Goal: Browse casually

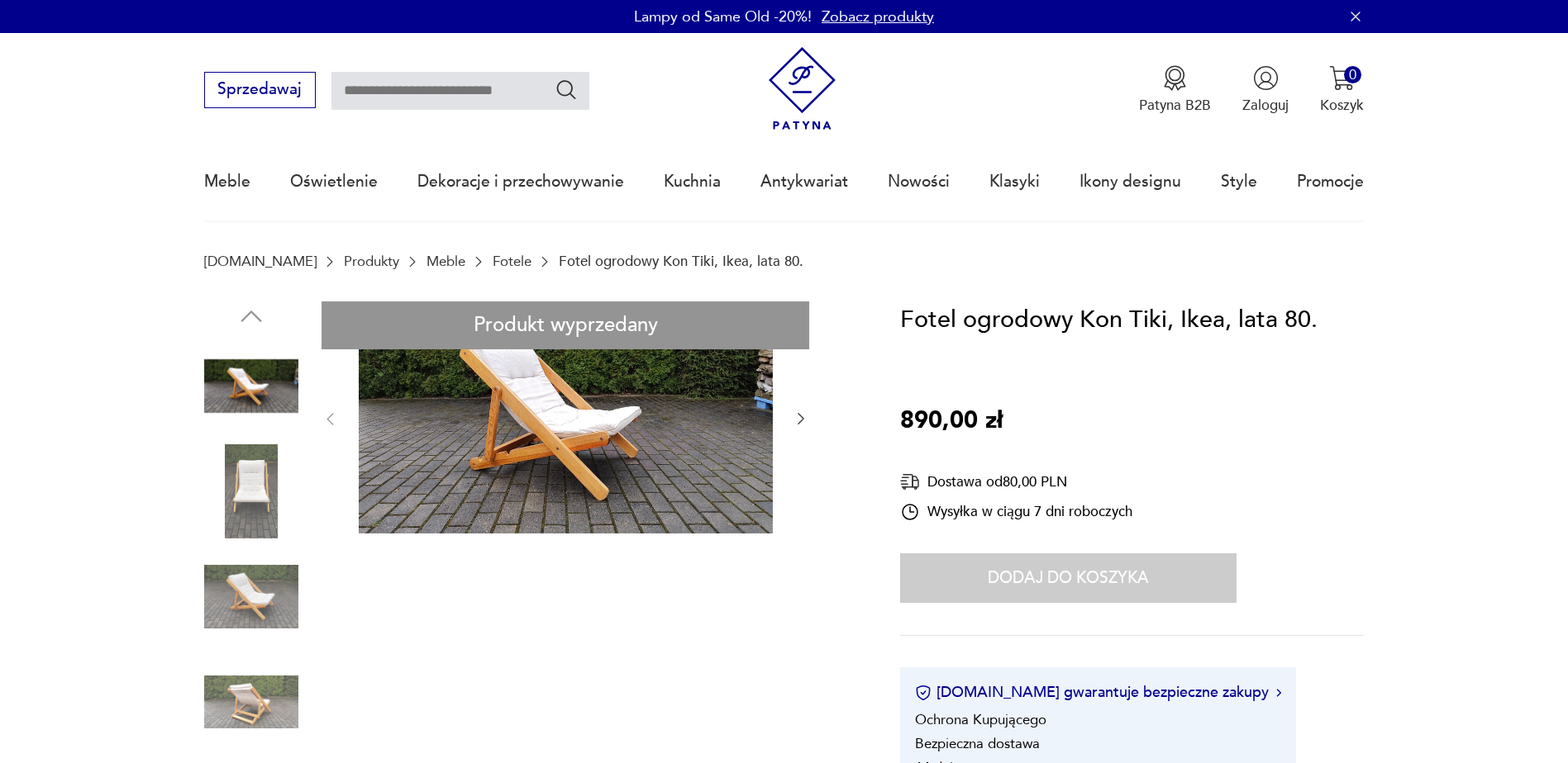
click at [474, 438] on img at bounding box center [566, 417] width 414 height 233
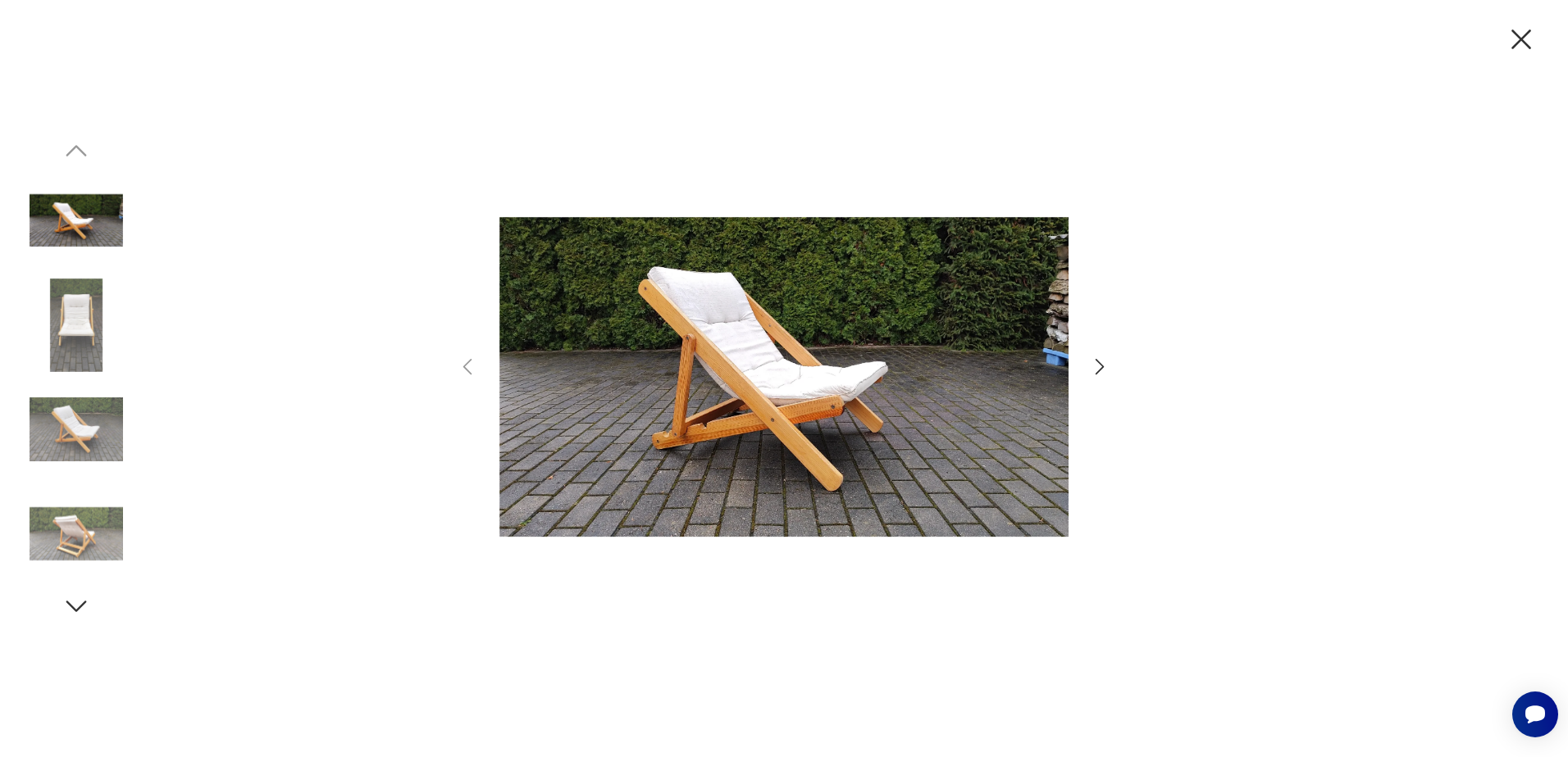
click at [75, 335] on img at bounding box center [77, 325] width 94 height 94
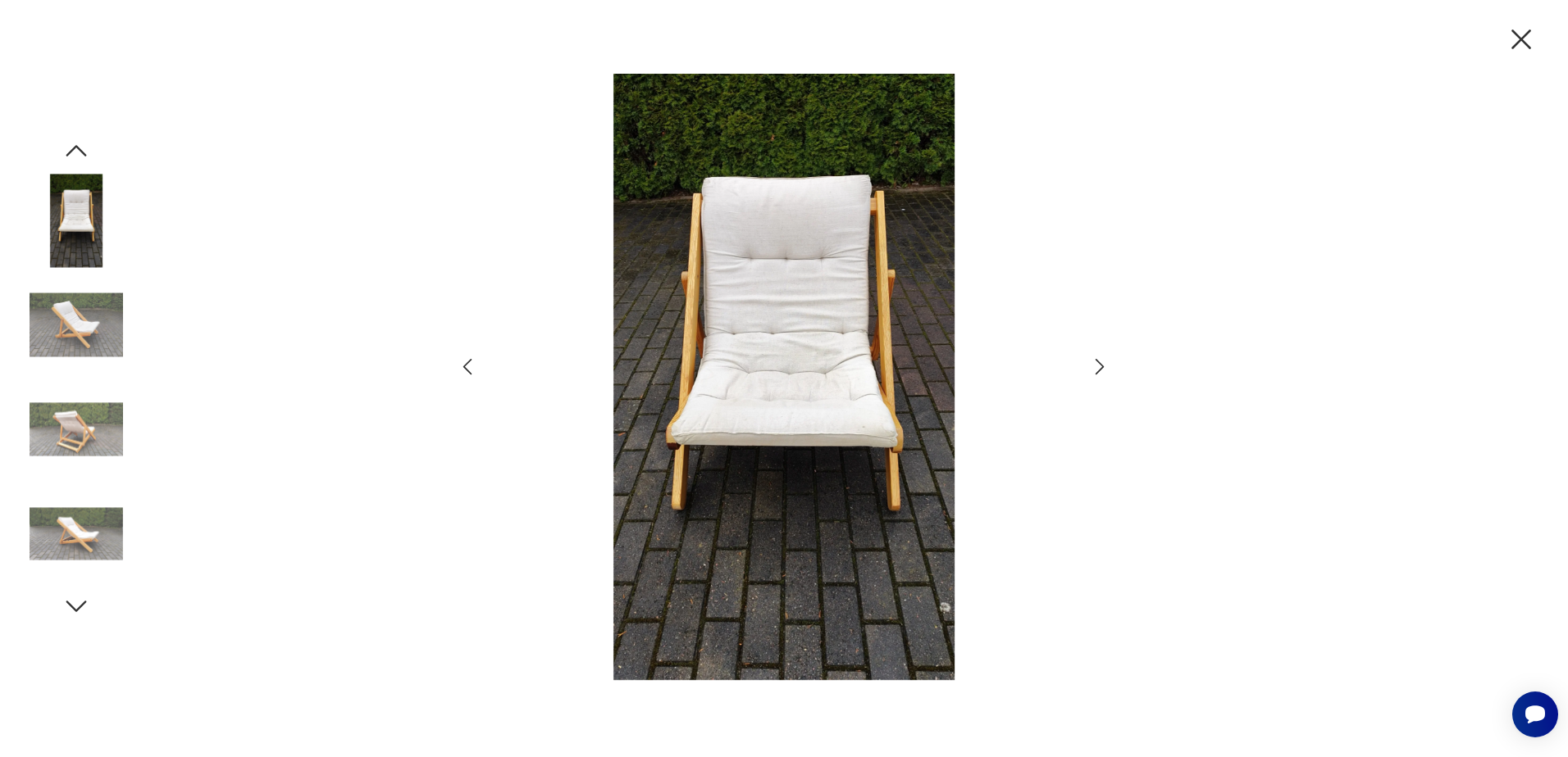
click at [83, 330] on img at bounding box center [77, 325] width 94 height 94
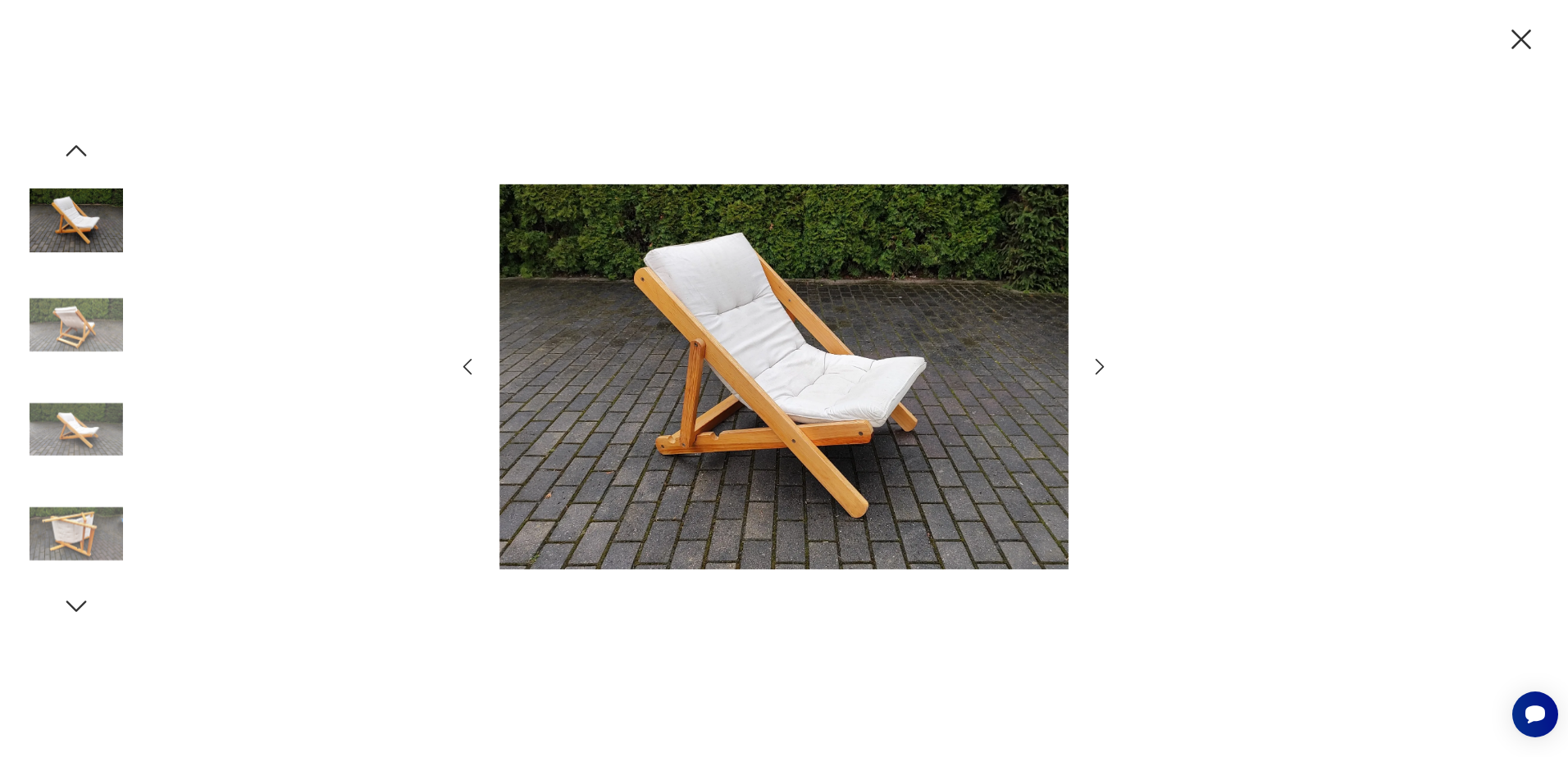
click at [83, 417] on img at bounding box center [77, 430] width 94 height 94
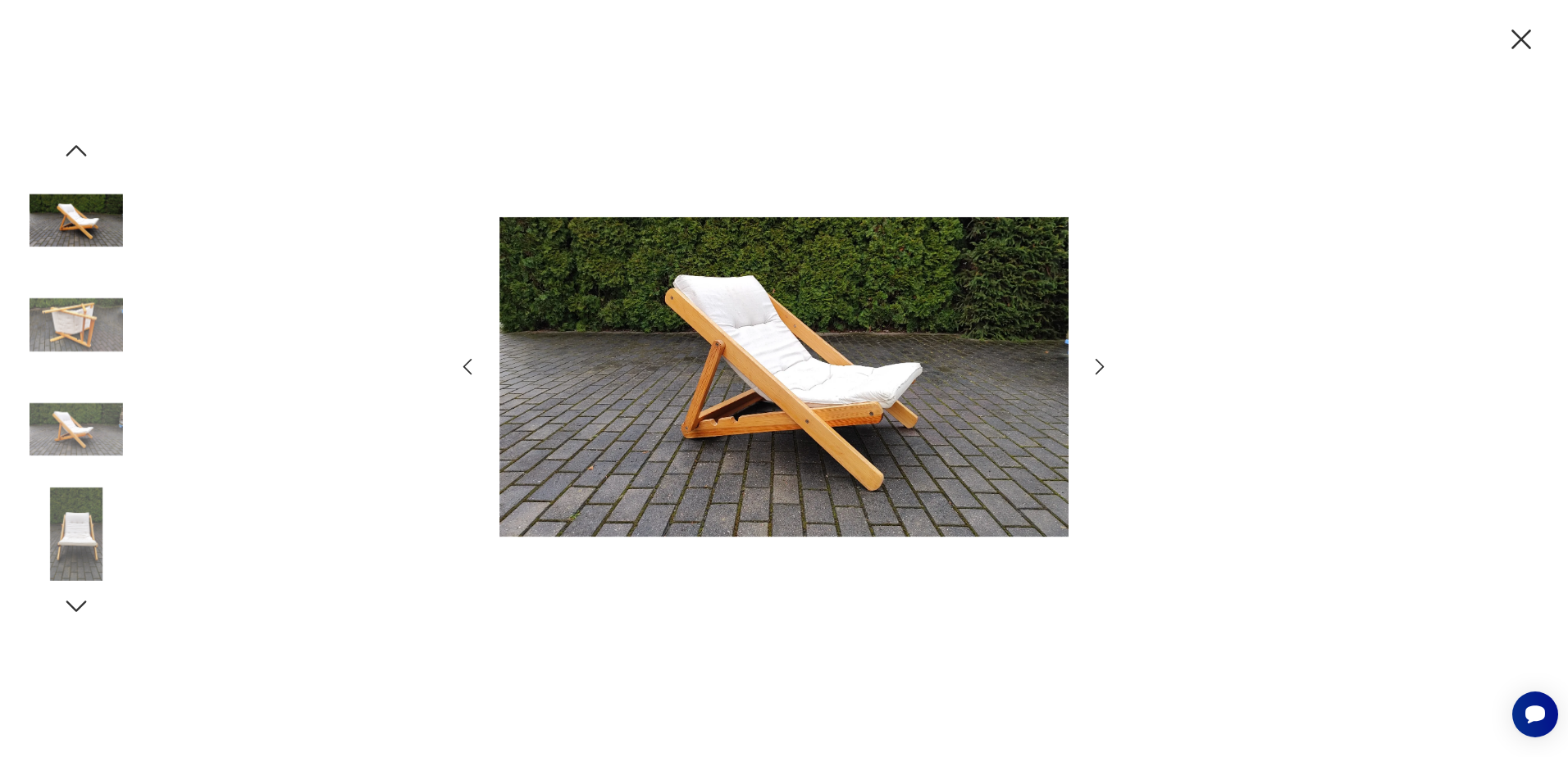
click at [89, 520] on img at bounding box center [77, 535] width 94 height 94
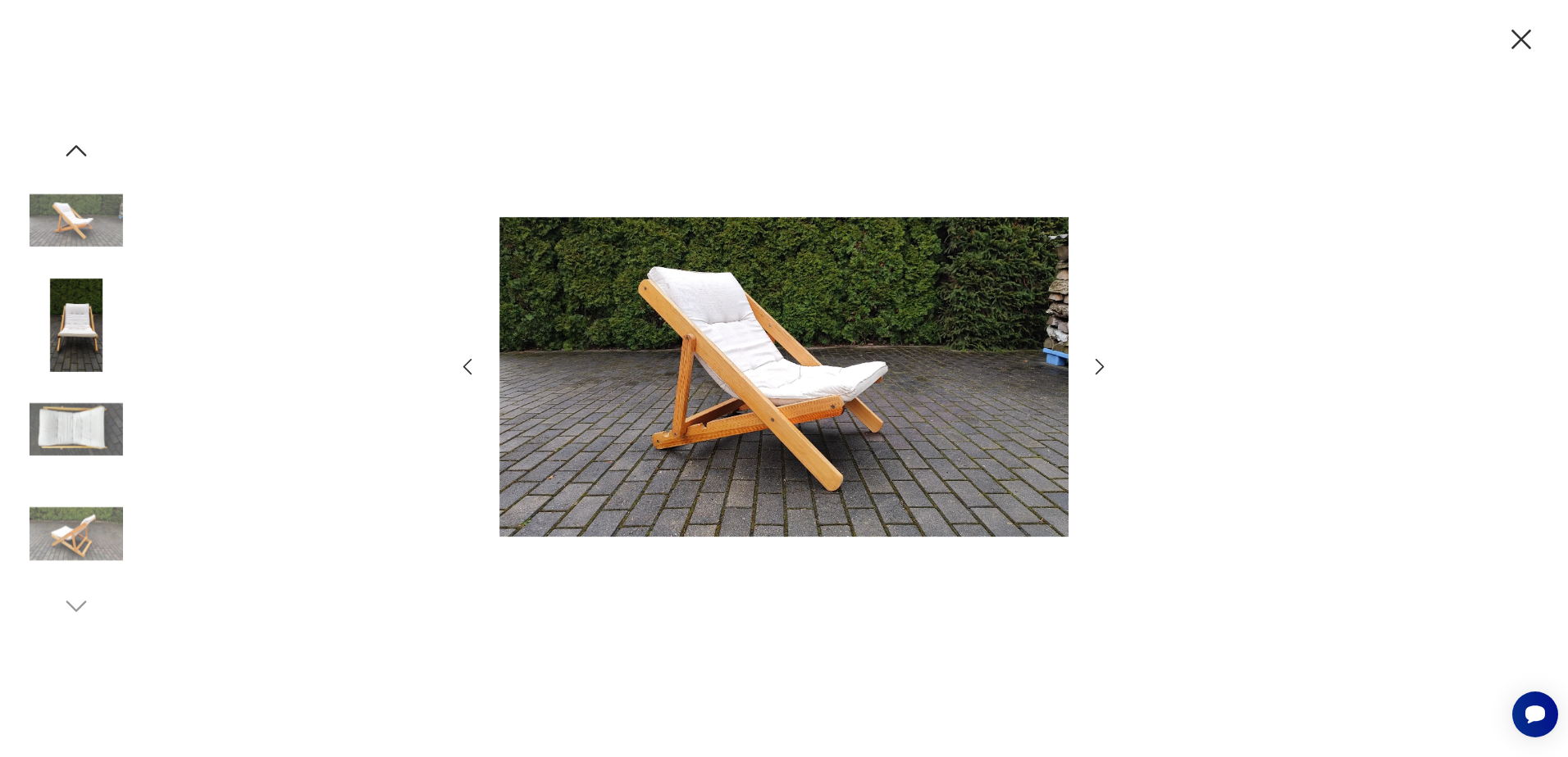
click at [68, 319] on img at bounding box center [77, 325] width 94 height 94
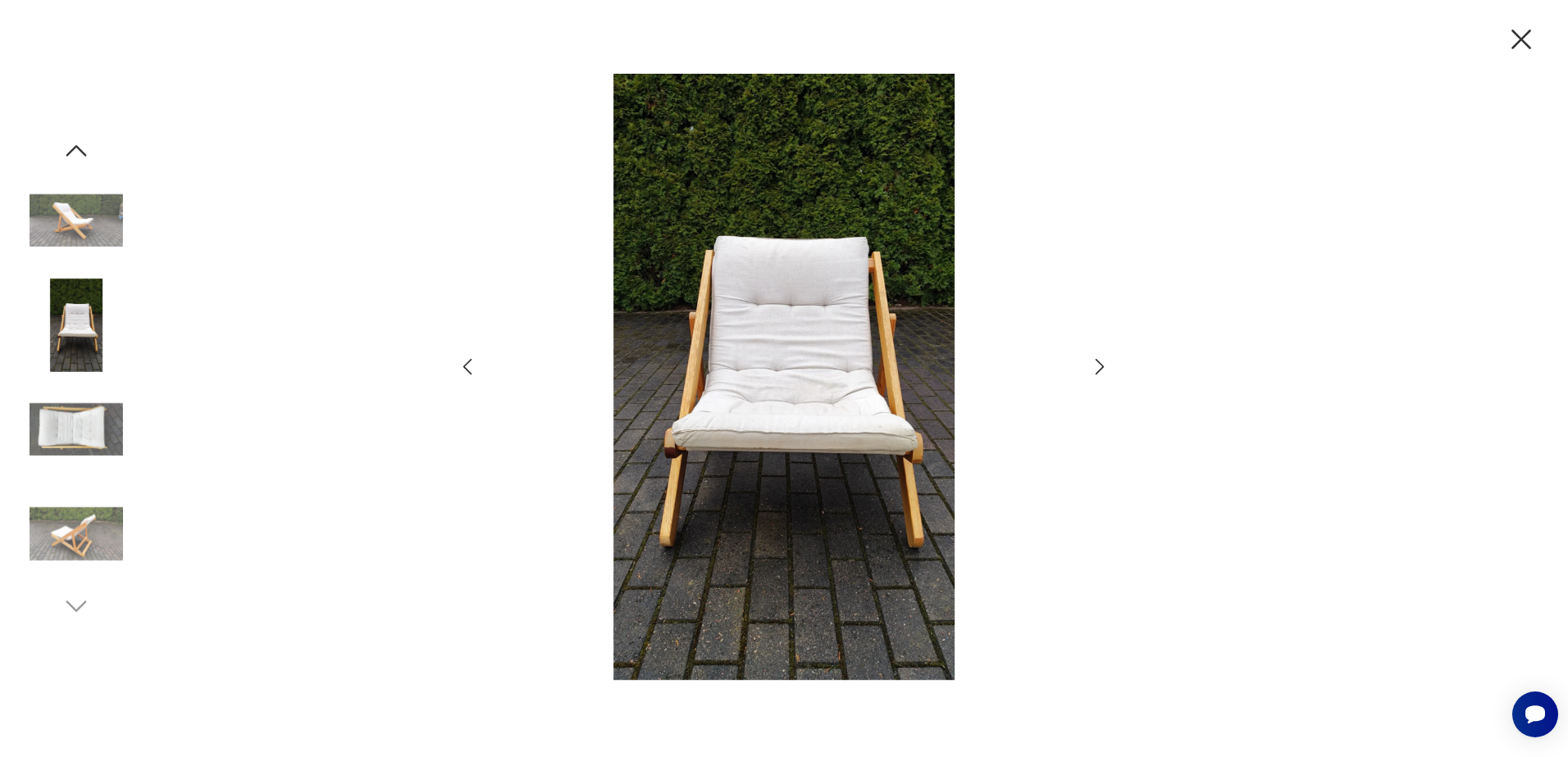
click at [79, 217] on img at bounding box center [77, 221] width 94 height 94
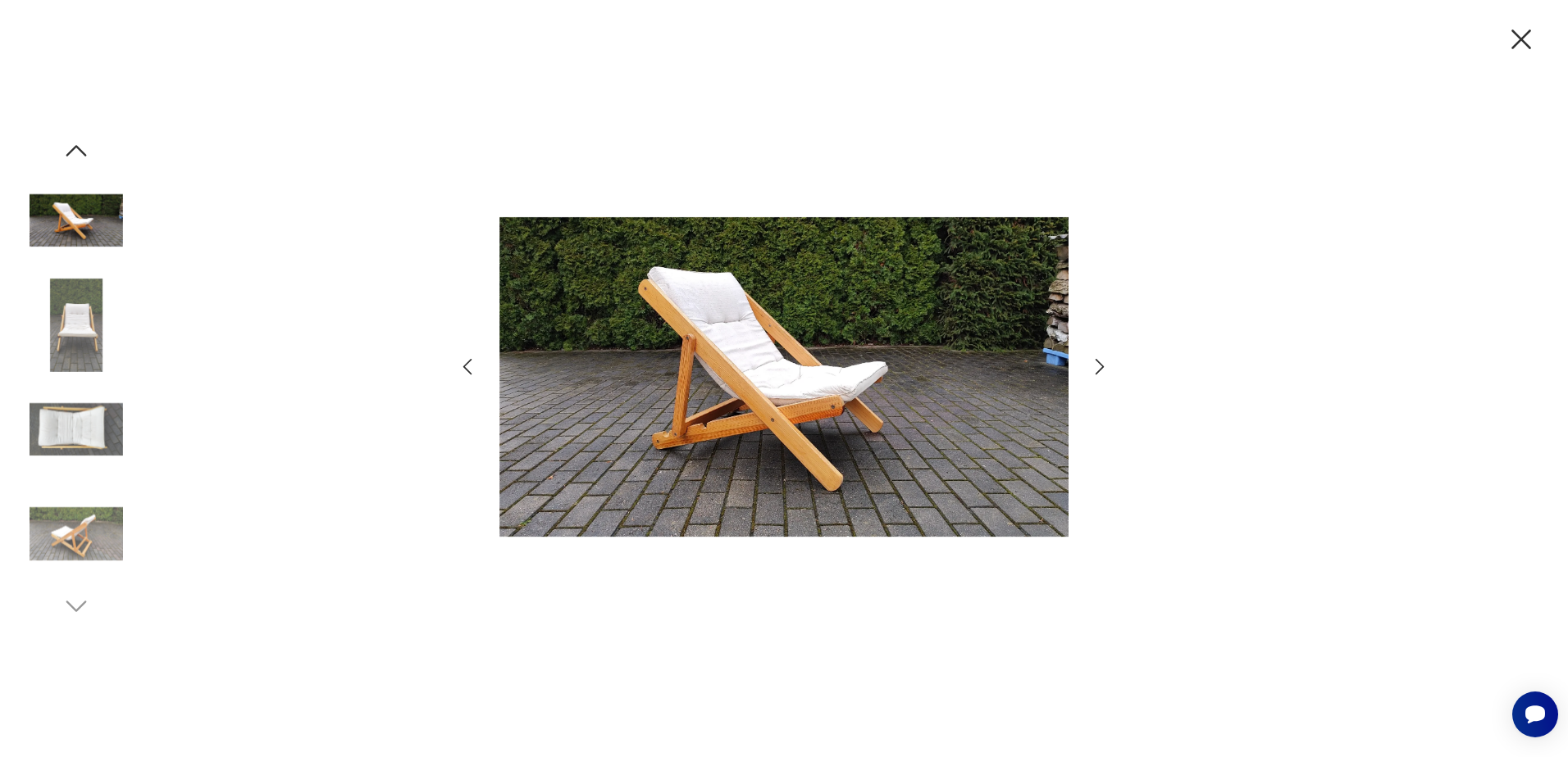
click at [77, 524] on img at bounding box center [77, 535] width 94 height 94
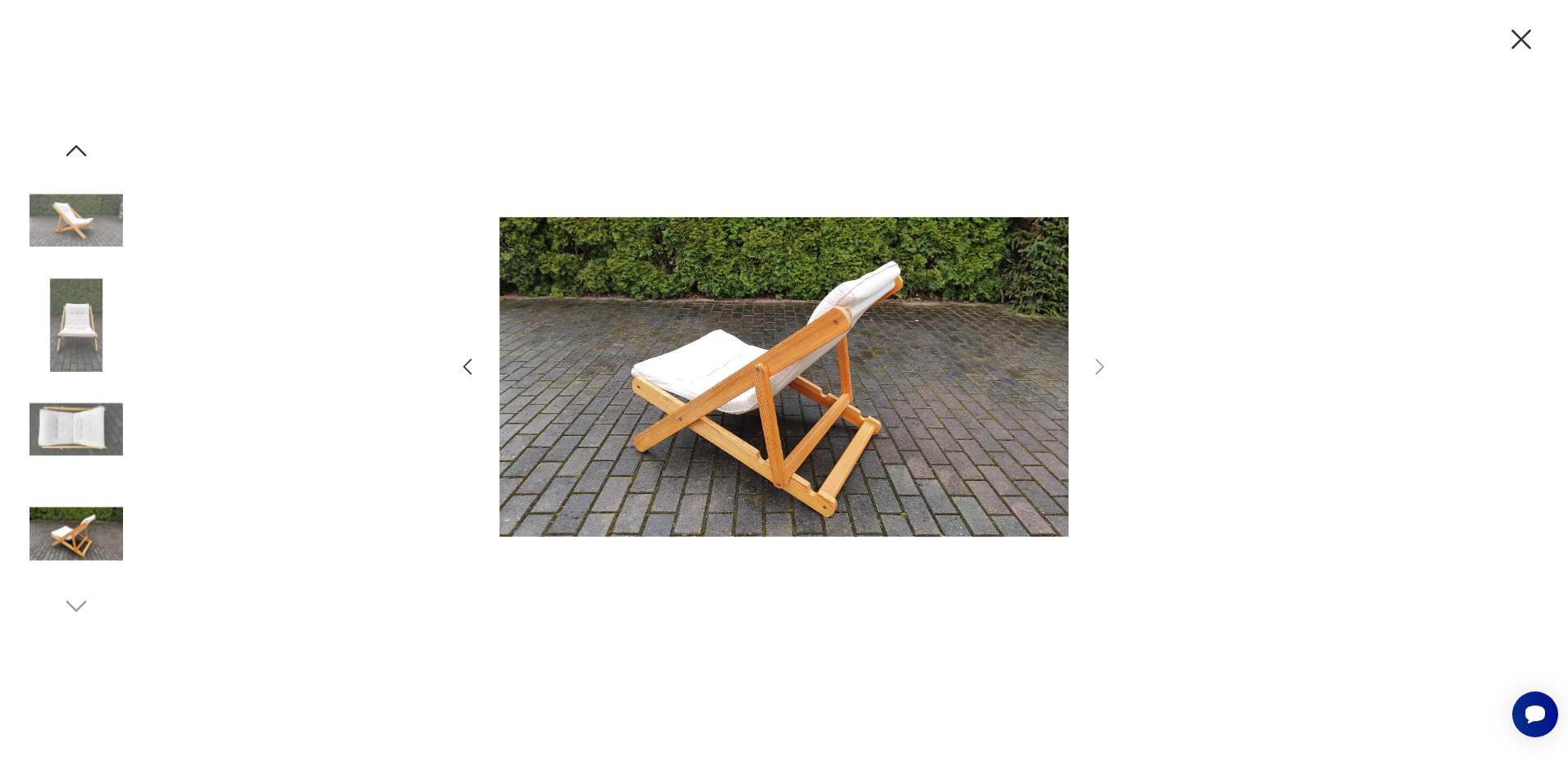
click at [469, 368] on icon "button" at bounding box center [468, 367] width 24 height 24
